Goal: Information Seeking & Learning: Understand process/instructions

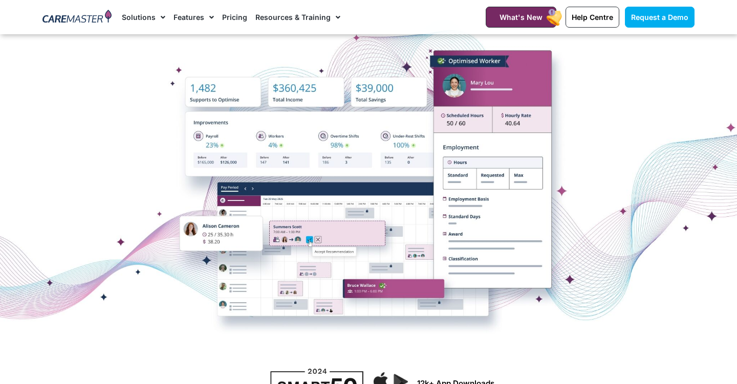
scroll to position [189, 0]
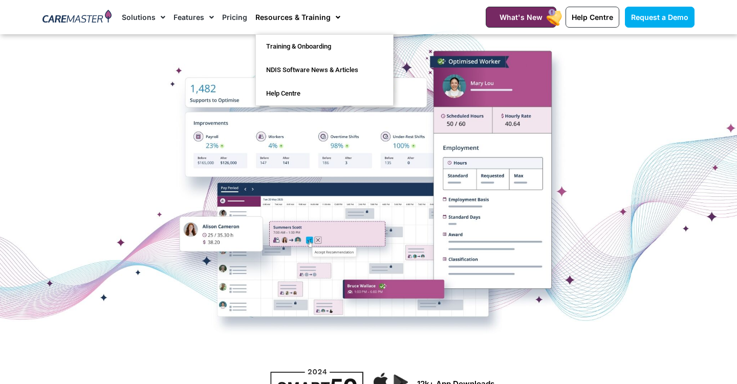
click at [286, 15] on link "Resources & Training" at bounding box center [297, 17] width 85 height 34
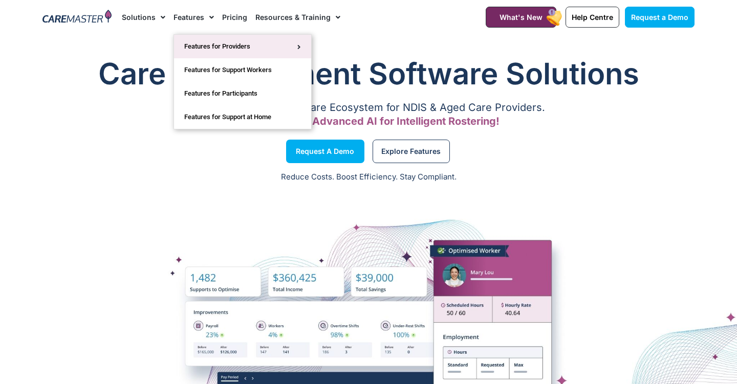
click at [207, 45] on link "Features for Providers" at bounding box center [242, 47] width 137 height 24
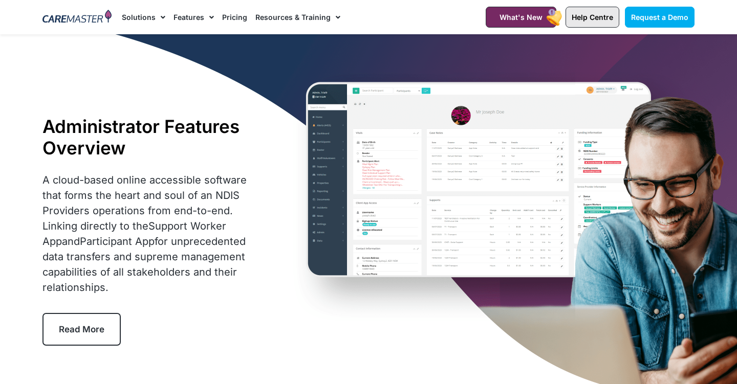
click at [594, 23] on link "Help Centre" at bounding box center [592, 17] width 54 height 21
